Goal: Task Accomplishment & Management: Manage account settings

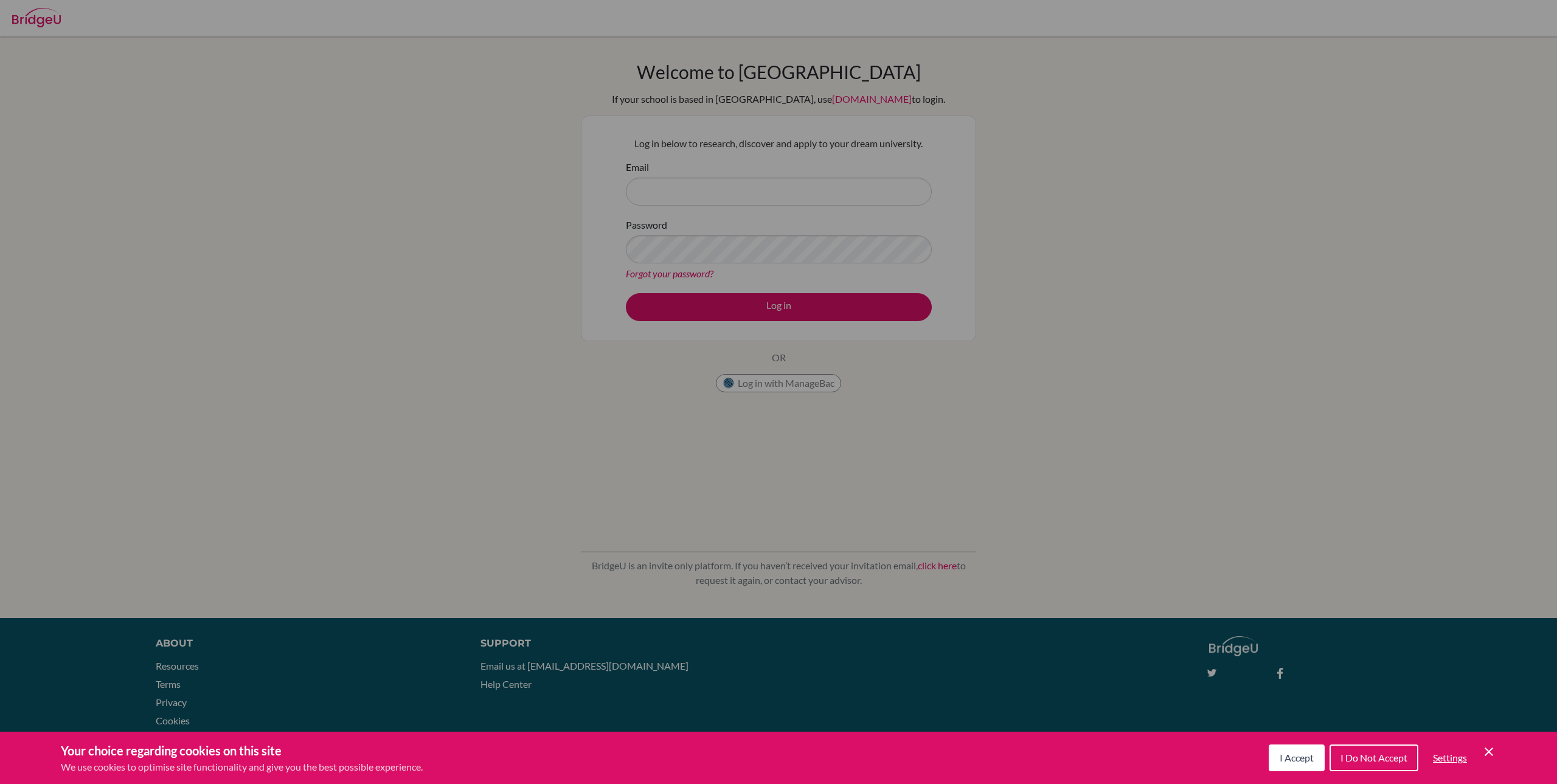
drag, startPoint x: 1490, startPoint y: 751, endPoint x: 1425, endPoint y: 692, distance: 87.8
click at [1490, 751] on icon "Cookie Control Close Icon" at bounding box center [1488, 751] width 14 height 14
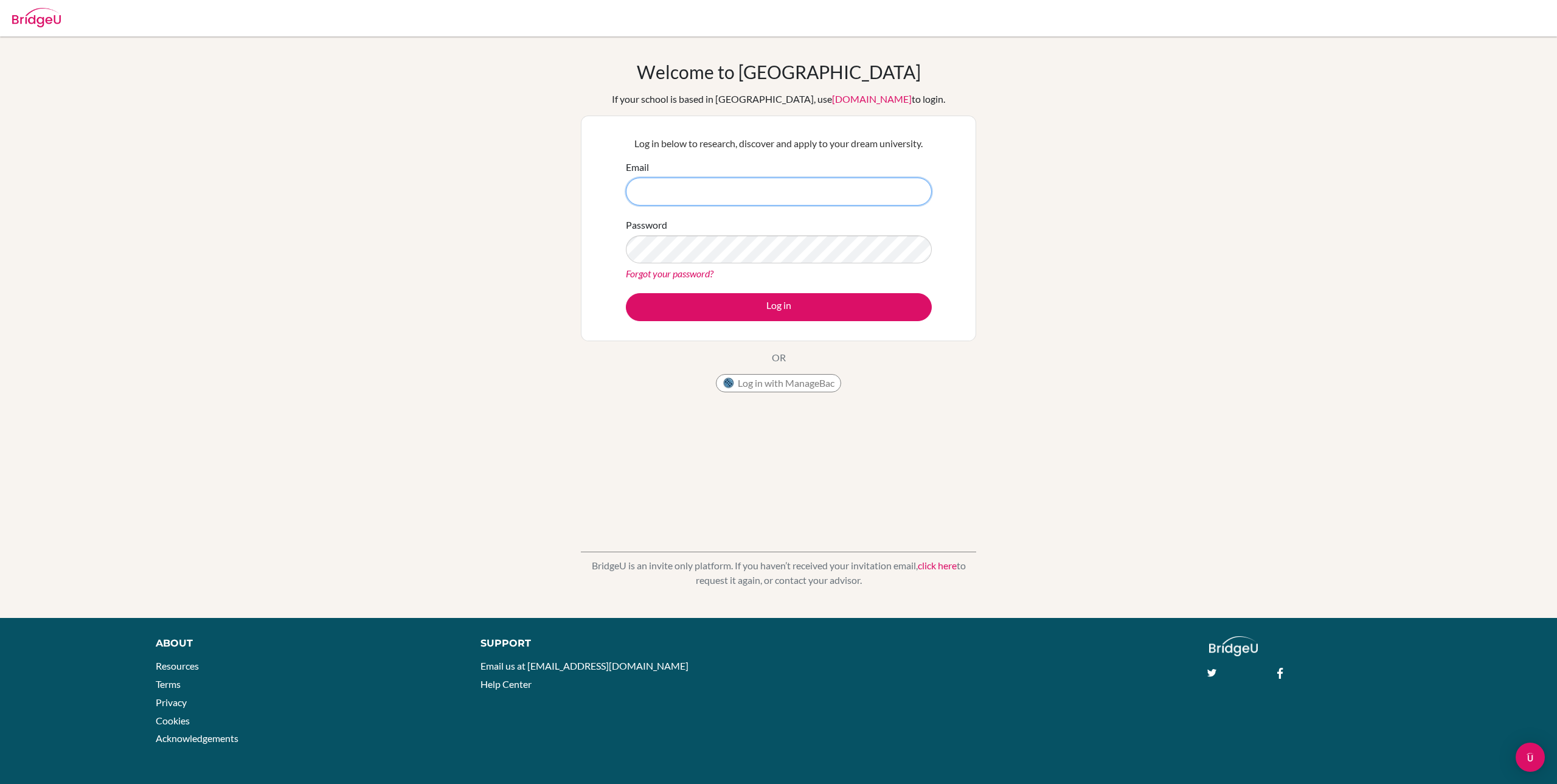
click at [787, 188] on input "Email" at bounding box center [778, 191] width 306 height 28
type input "[EMAIL_ADDRESS][DOMAIN_NAME]"
click at [626, 293] on button "Log in" at bounding box center [778, 307] width 306 height 28
click at [703, 273] on link "Forgot your password?" at bounding box center [669, 273] width 88 height 11
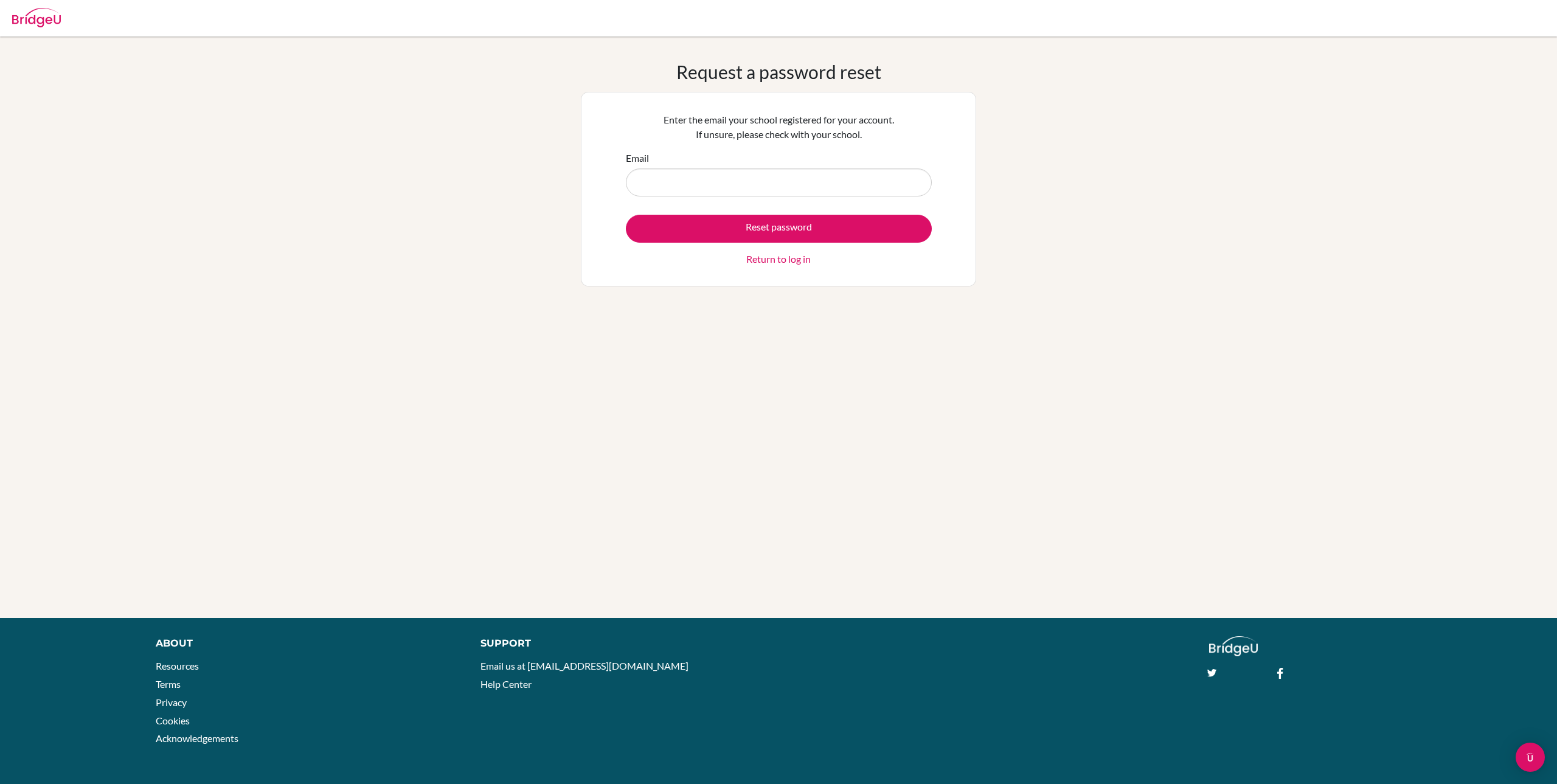
click at [761, 188] on input "Email" at bounding box center [778, 182] width 306 height 28
type input "[EMAIL_ADDRESS][DOMAIN_NAME]"
click at [740, 223] on button "Reset password" at bounding box center [778, 228] width 306 height 28
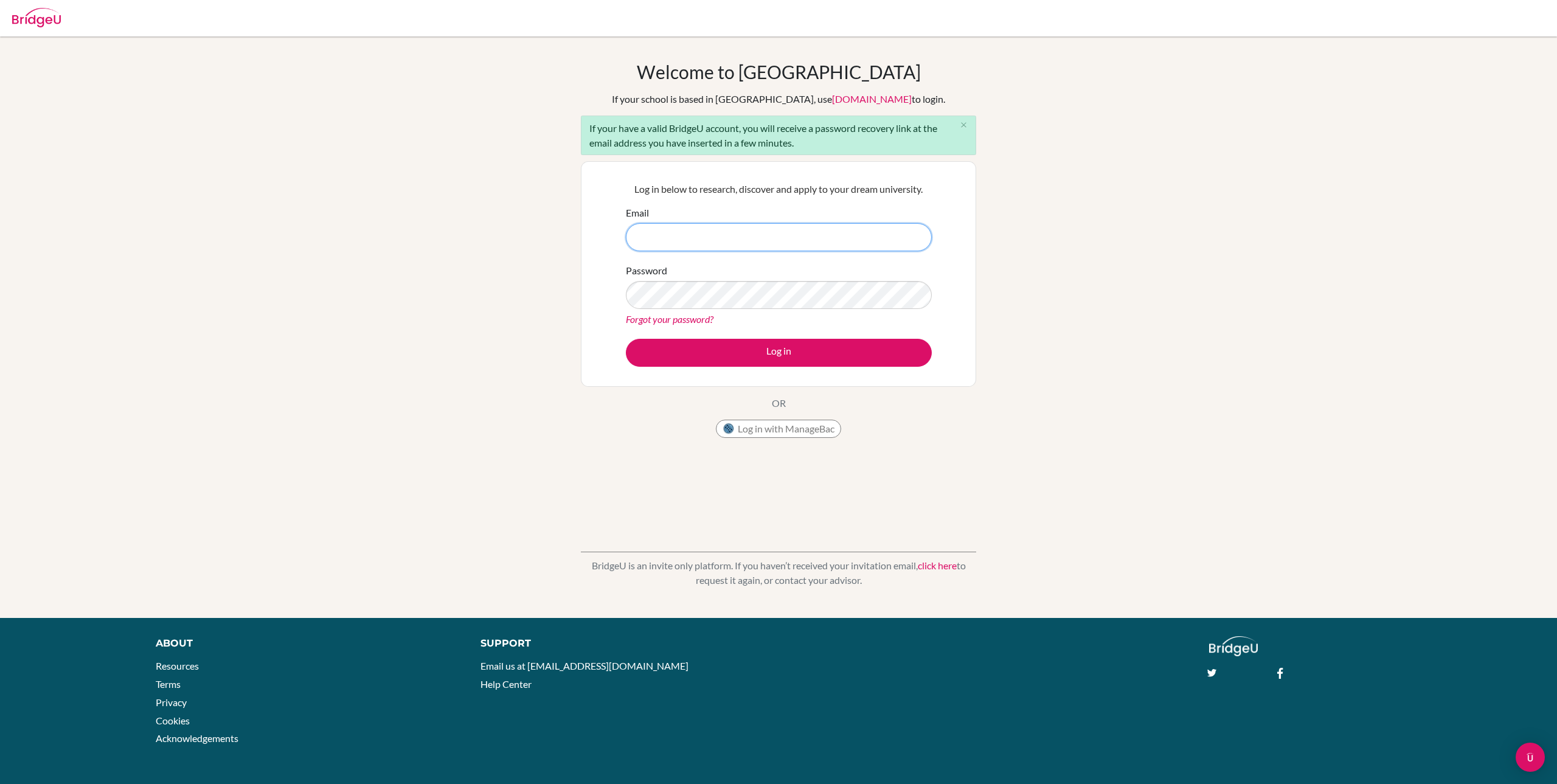
click at [680, 237] on input "Email" at bounding box center [778, 237] width 306 height 28
click at [702, 223] on input "sg" at bounding box center [778, 237] width 306 height 28
drag, startPoint x: 690, startPoint y: 236, endPoint x: 507, endPoint y: 264, distance: 185.1
click at [507, 263] on div "Welcome to BridgeU If your school is based in China, use app.bridge-u.com.cn to…" at bounding box center [778, 327] width 1557 height 532
paste input "024190221@middleton.edu.sg"
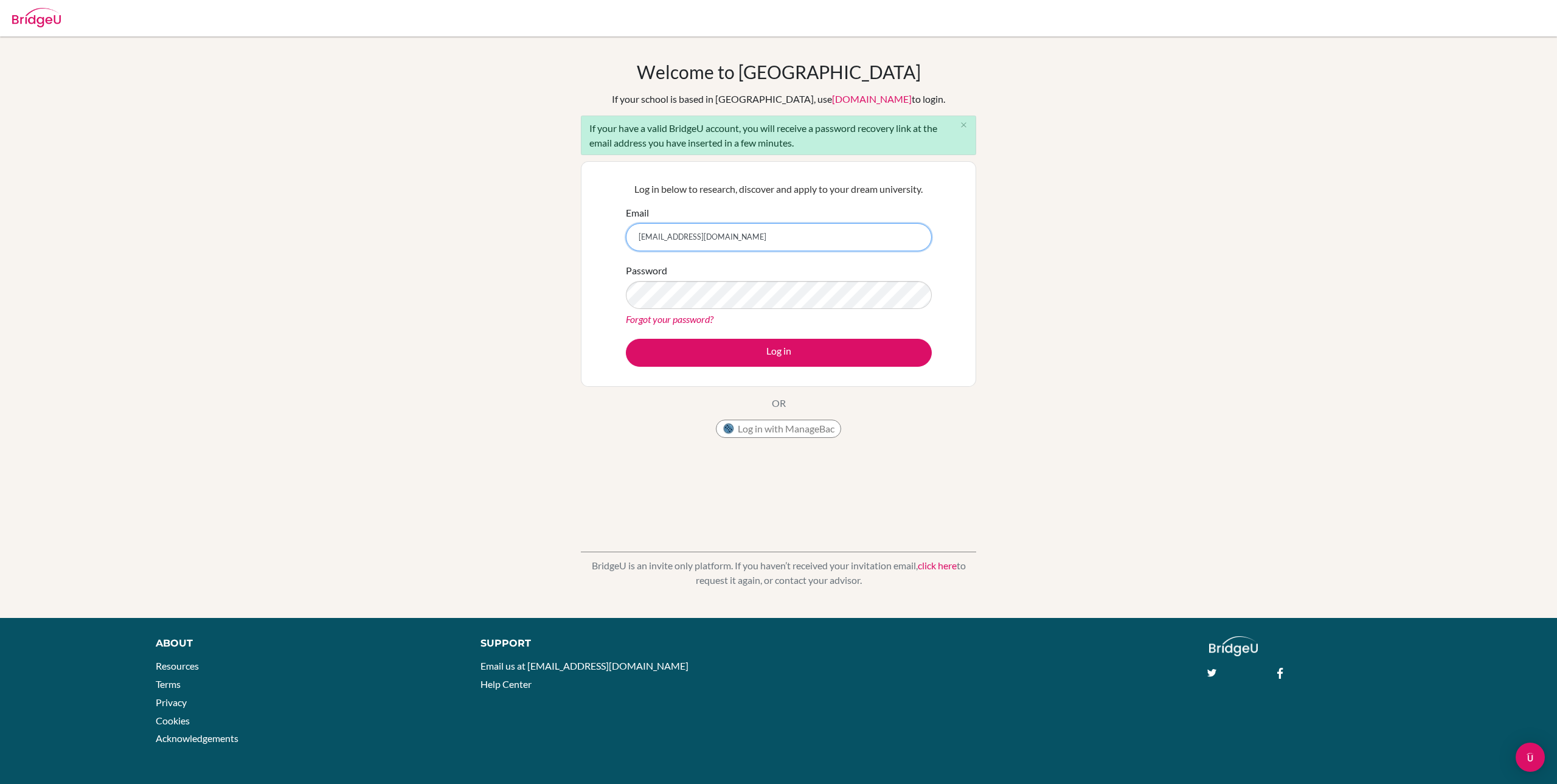
type input "[EMAIL_ADDRESS][DOMAIN_NAME]"
click at [626, 339] on button "Log in" at bounding box center [778, 352] width 306 height 28
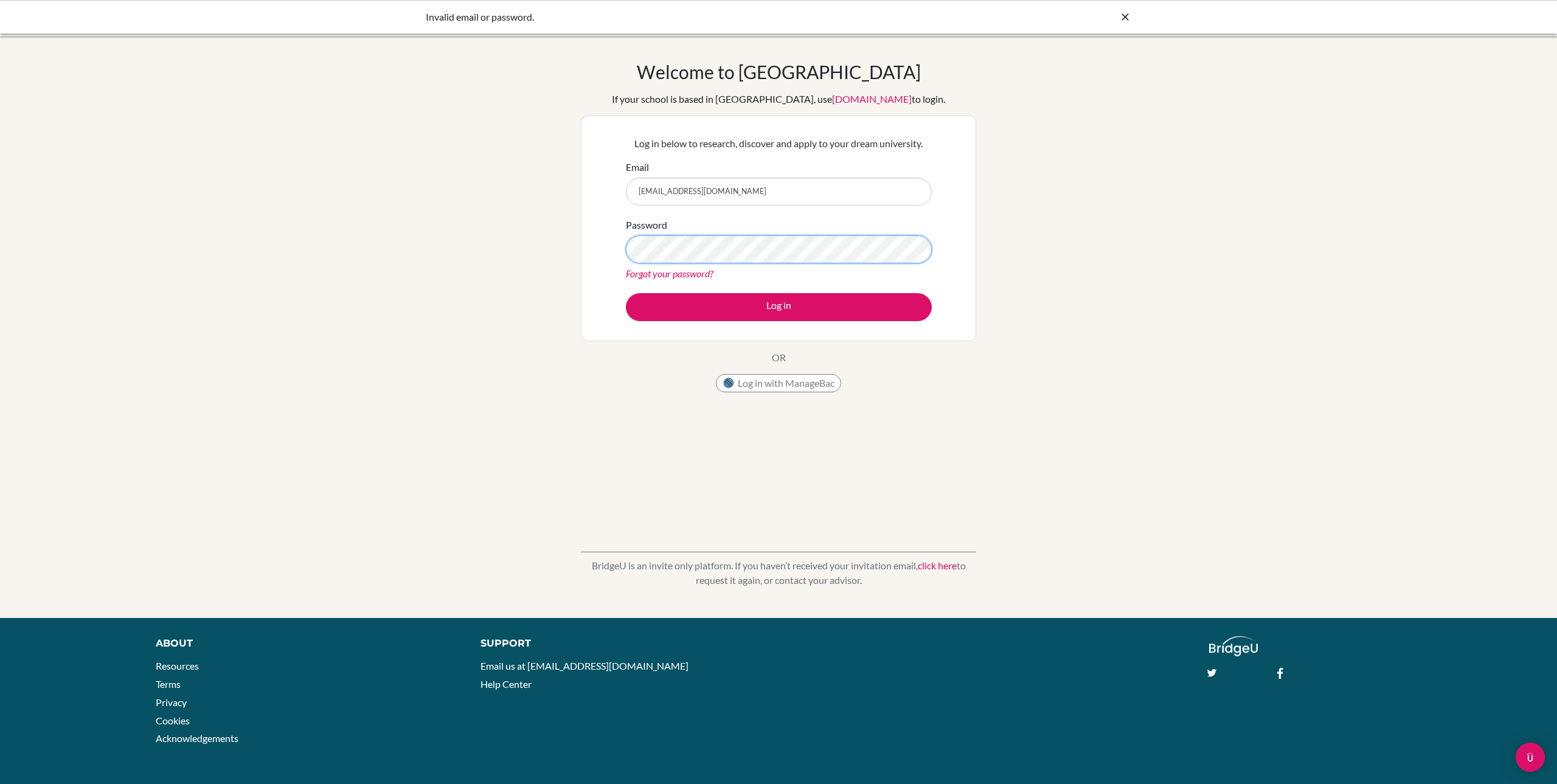
click at [626, 293] on button "Log in" at bounding box center [778, 307] width 306 height 28
